Goal: Information Seeking & Learning: Check status

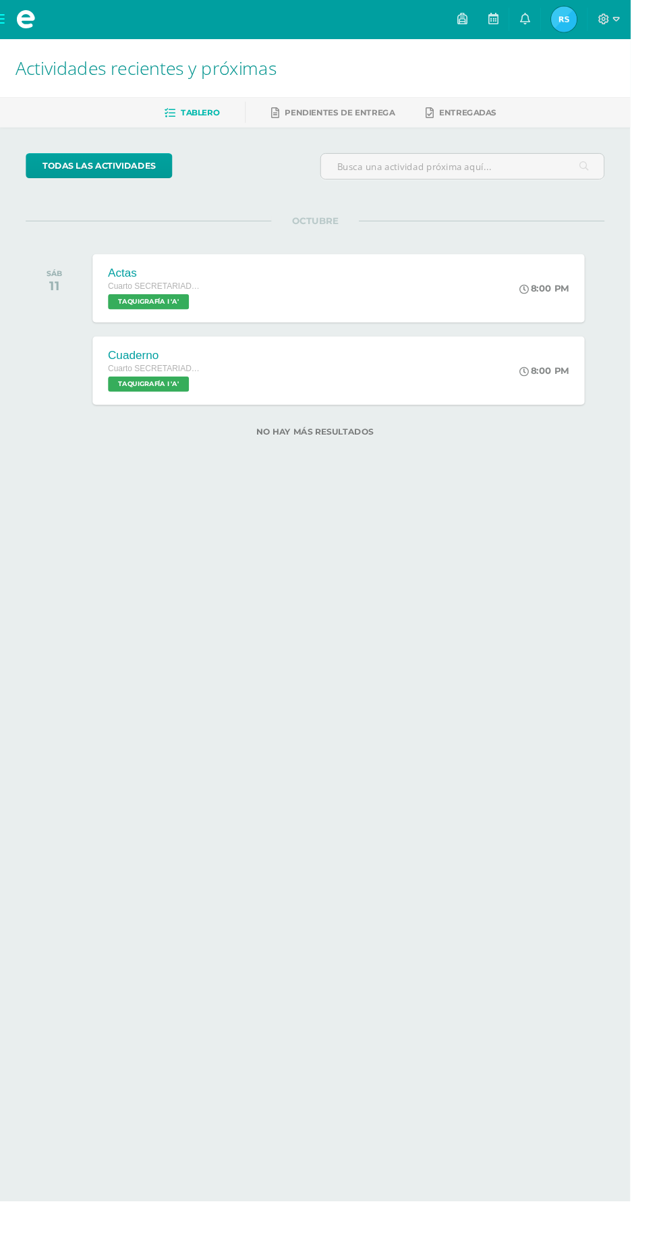
click at [23, 16] on span at bounding box center [27, 20] width 20 height 20
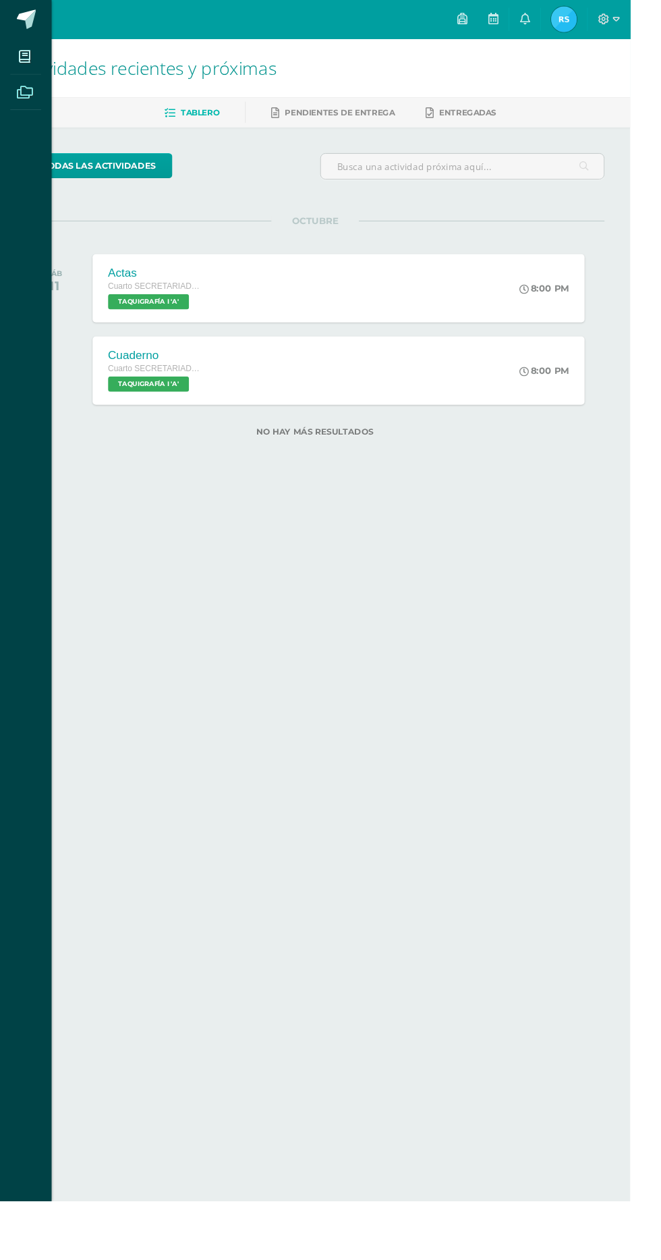
click at [28, 98] on icon at bounding box center [26, 96] width 17 height 13
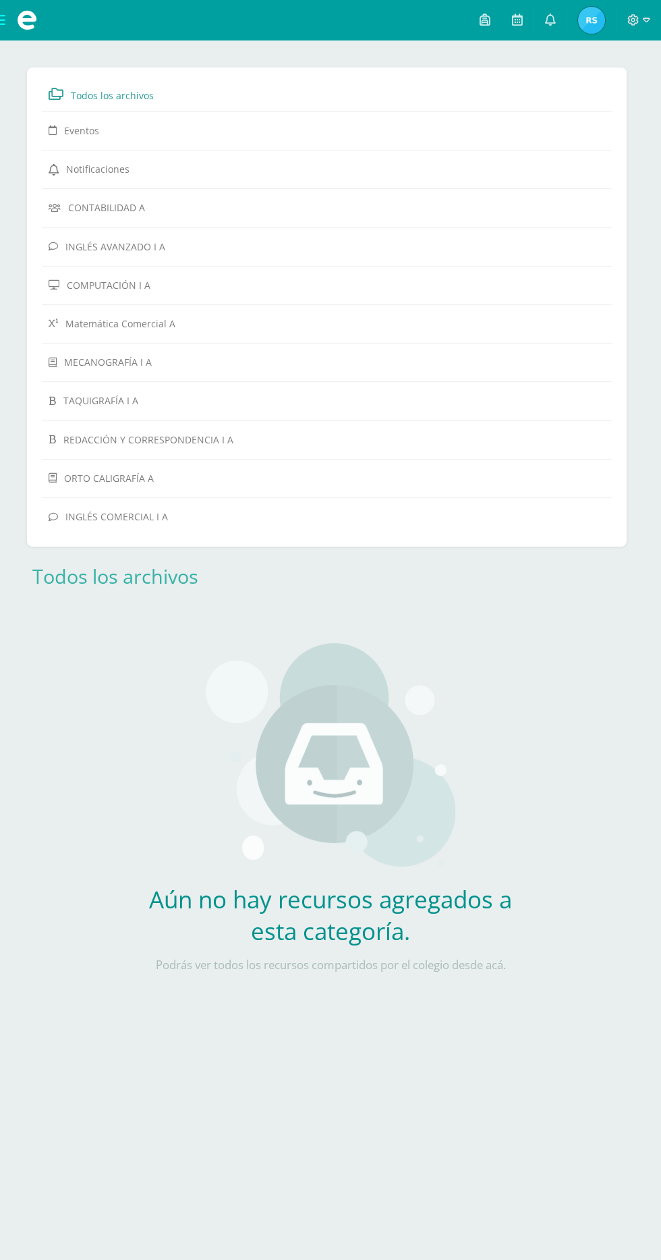
click at [20, 2] on span at bounding box center [27, 20] width 54 height 40
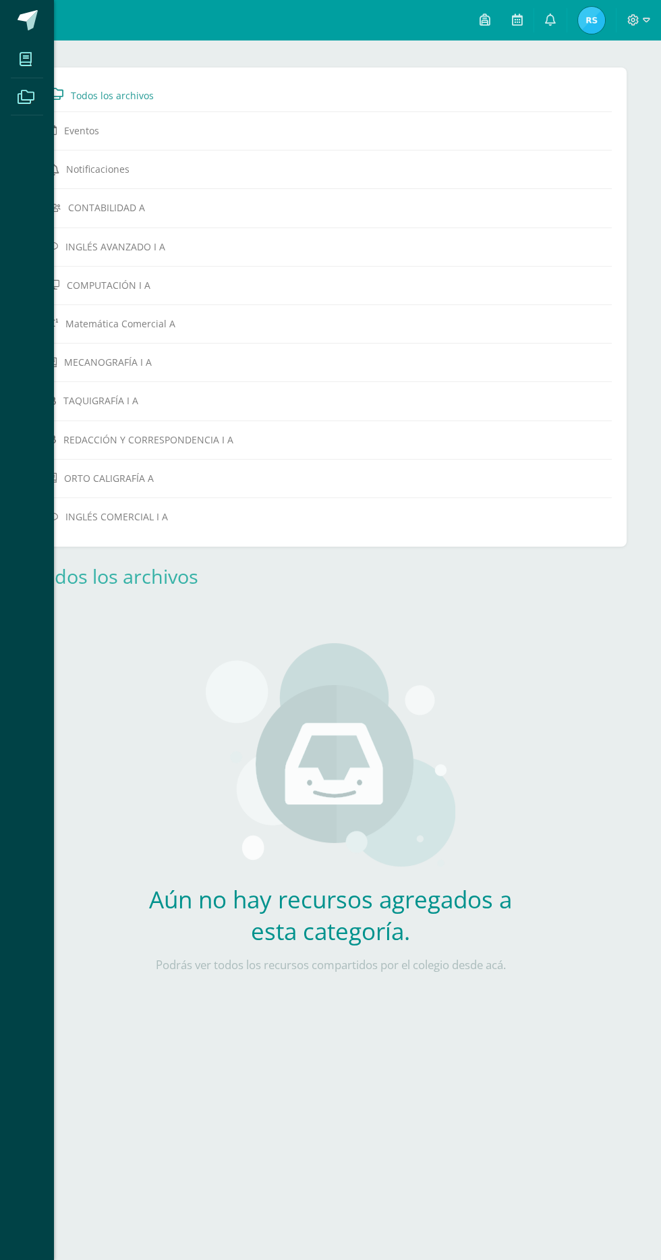
click at [26, 59] on icon at bounding box center [26, 59] width 12 height 13
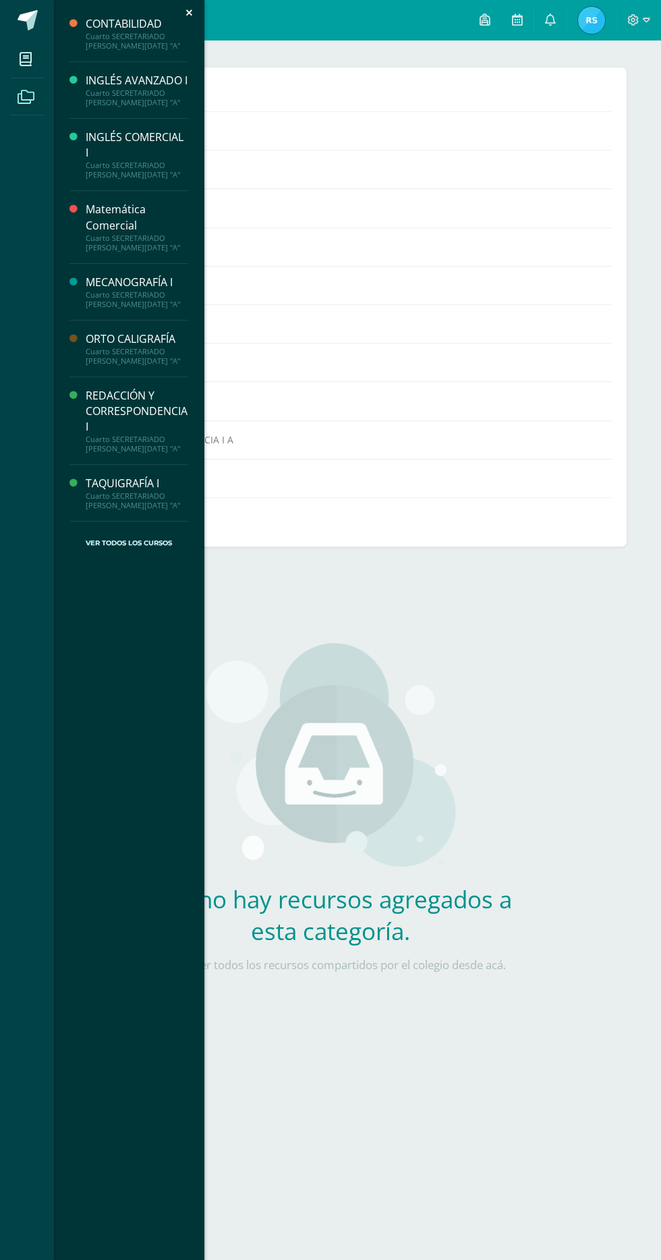
click at [161, 309] on div "Cuarto SECRETARIADO [PERSON_NAME][DATE] "A"" at bounding box center [137, 299] width 103 height 19
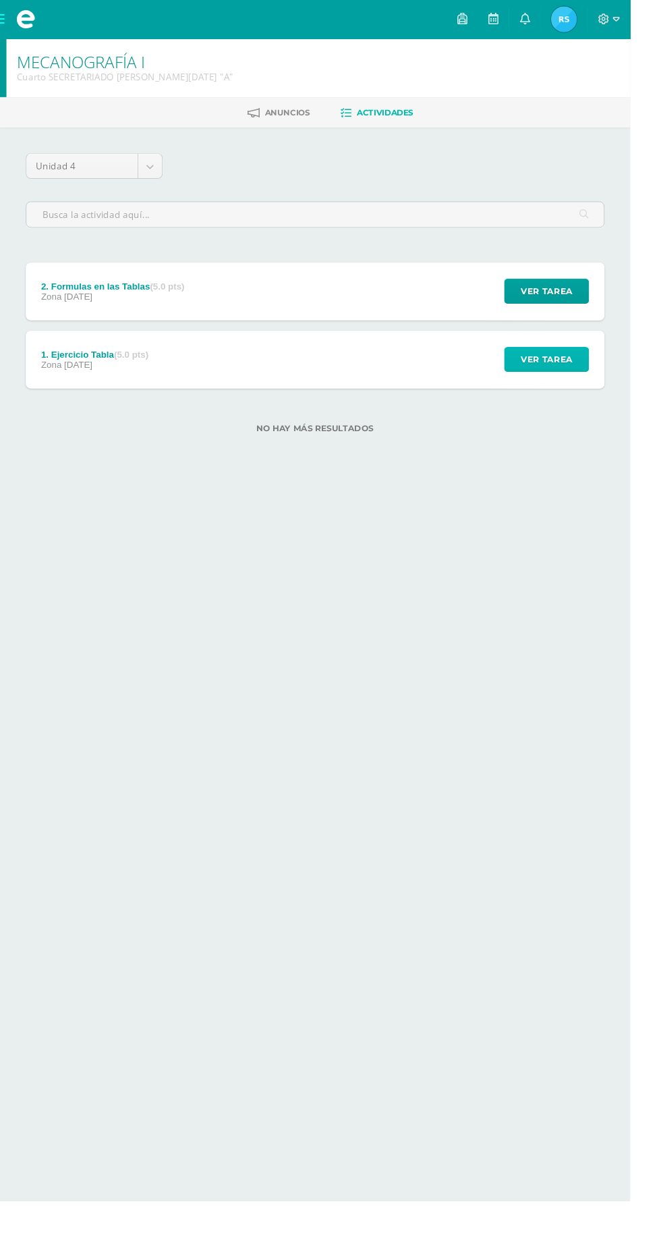
click at [569, 376] on span "Ver tarea" at bounding box center [573, 376] width 54 height 25
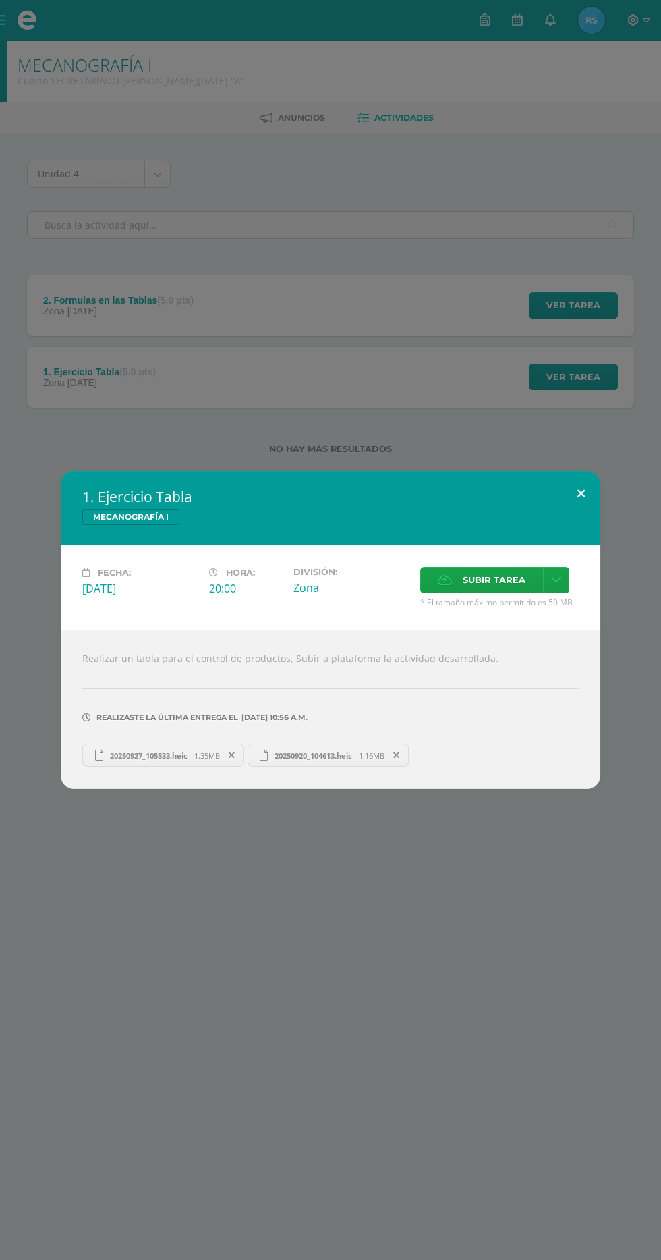
click at [584, 507] on button at bounding box center [581, 494] width 38 height 46
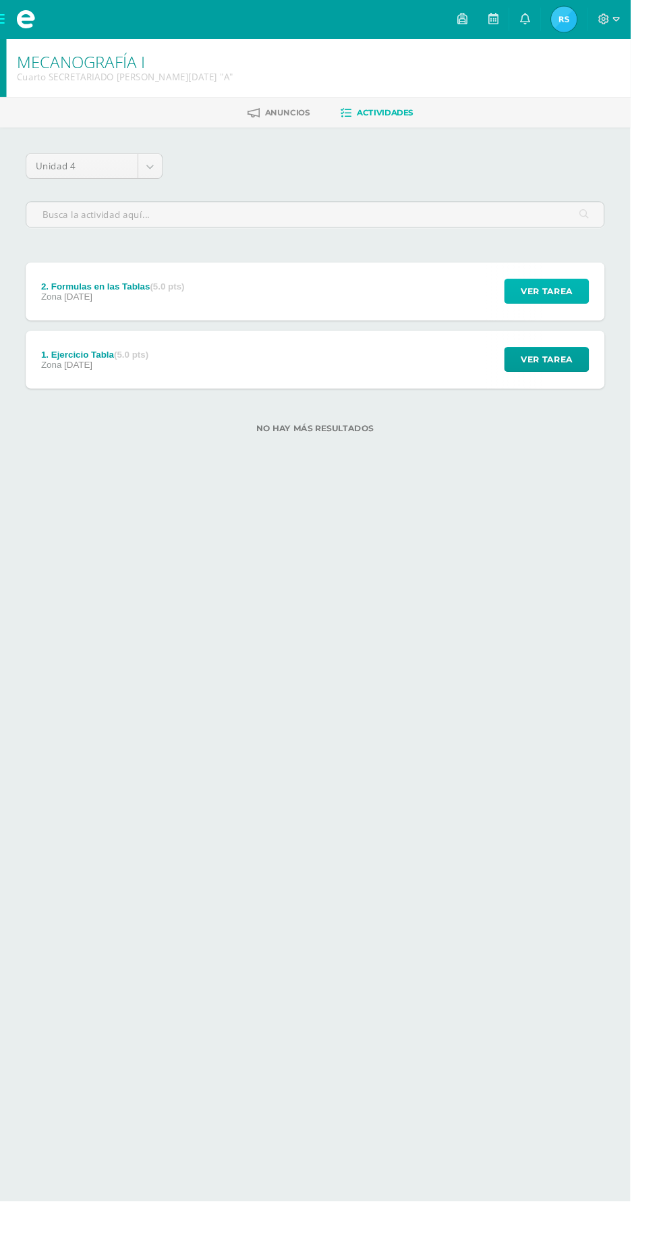
click at [605, 304] on button "Ver tarea" at bounding box center [573, 305] width 89 height 26
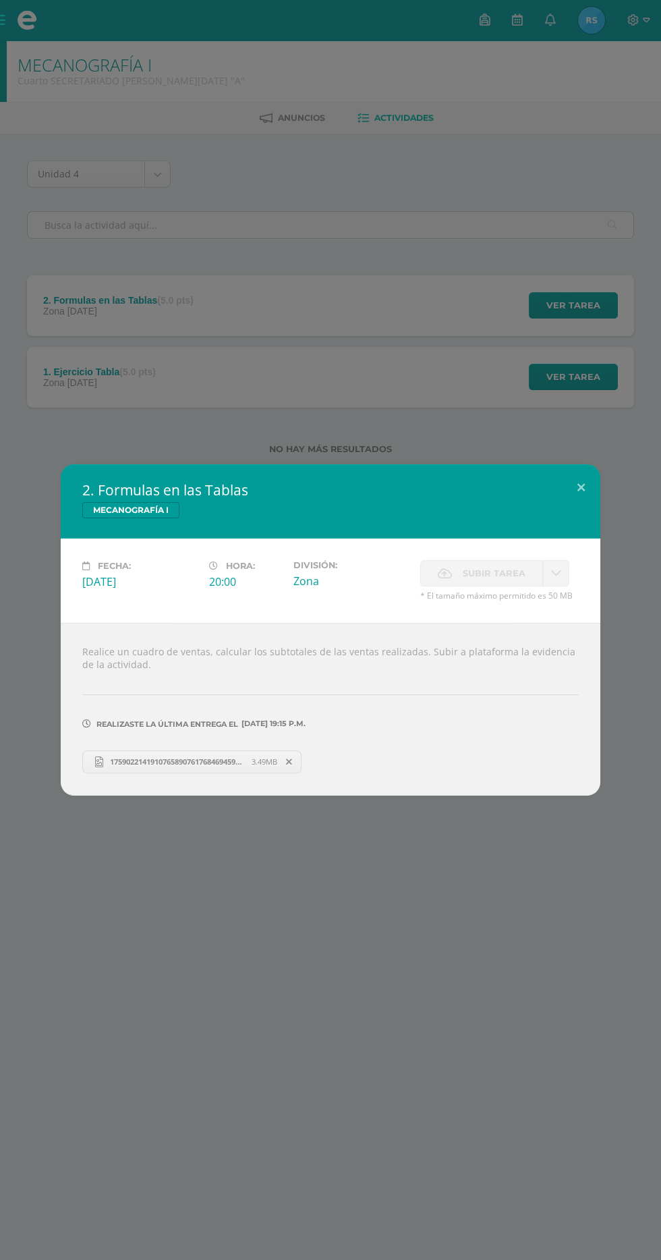
click at [127, 769] on link "17590221419107658907617684694596.jpg 3.49MB" at bounding box center [191, 761] width 219 height 23
click at [577, 489] on button at bounding box center [581, 487] width 38 height 46
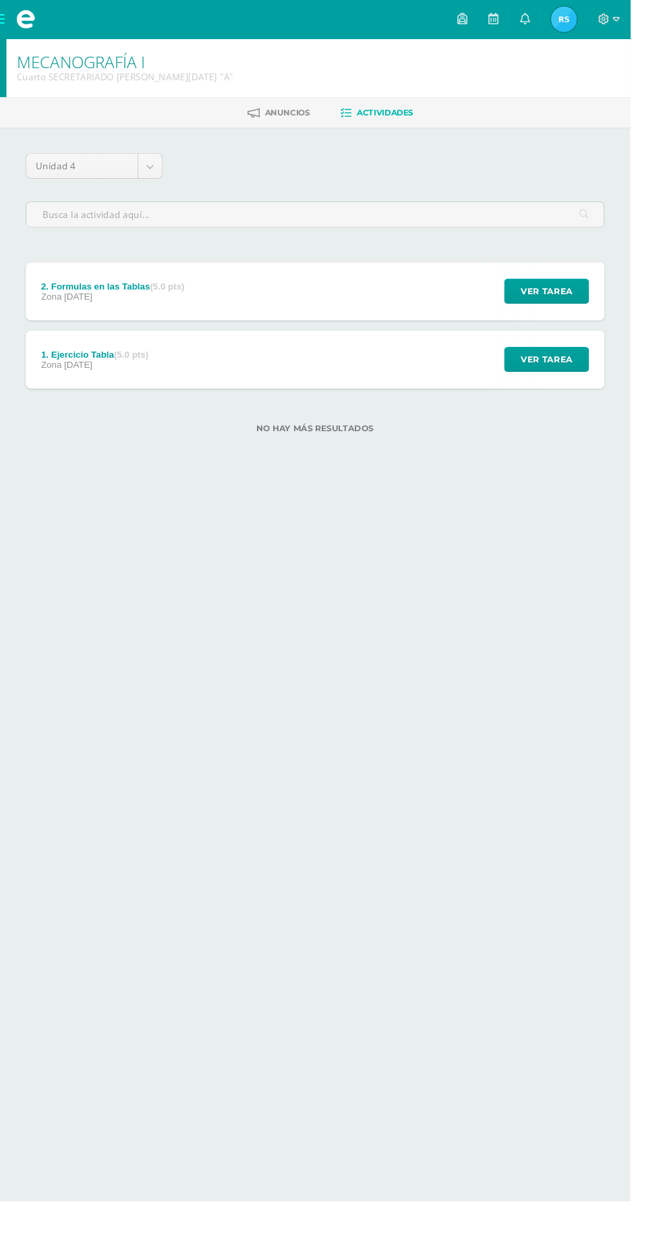
click at [53, 381] on span "Zona" at bounding box center [54, 382] width 22 height 11
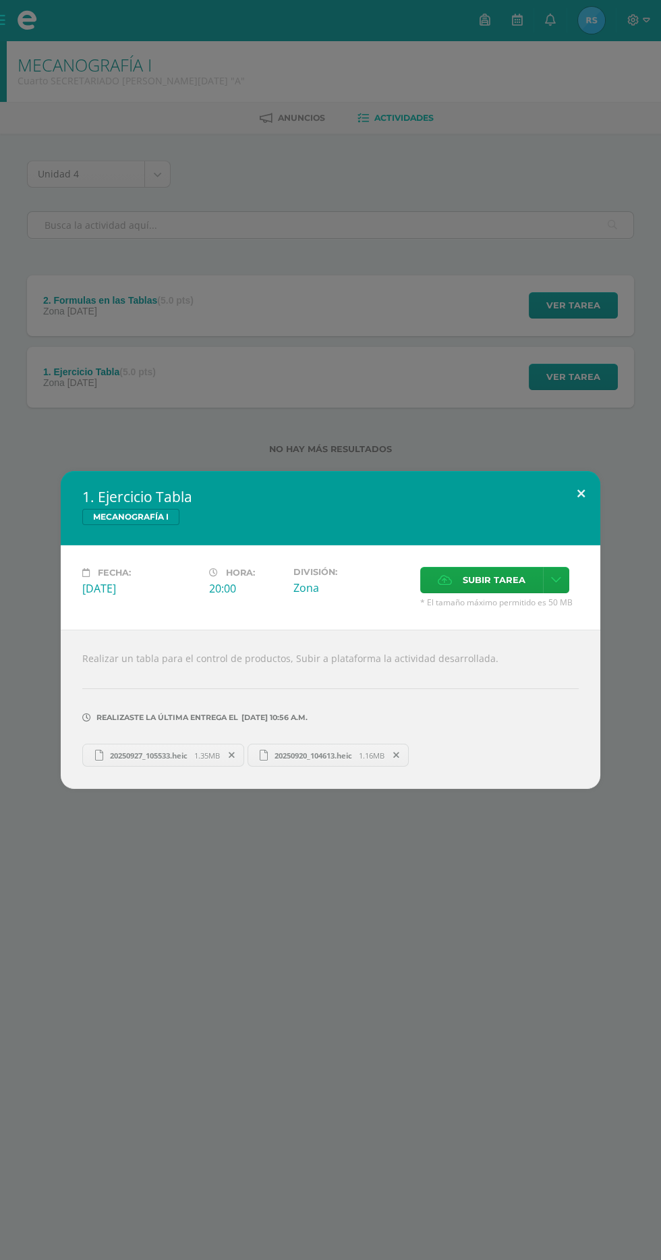
click at [581, 494] on button at bounding box center [581, 494] width 38 height 46
